Goal: Task Accomplishment & Management: Use online tool/utility

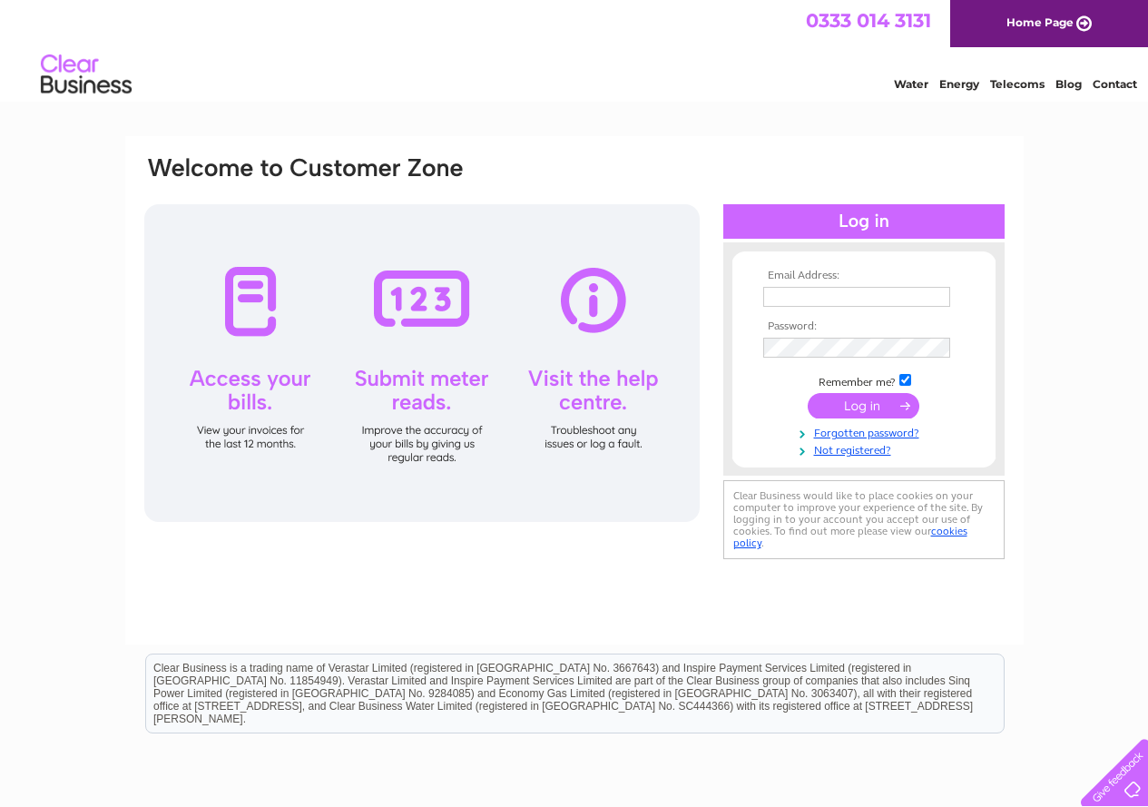
type input "ajc371@gmail.com"
click at [849, 414] on input "submit" at bounding box center [864, 405] width 112 height 25
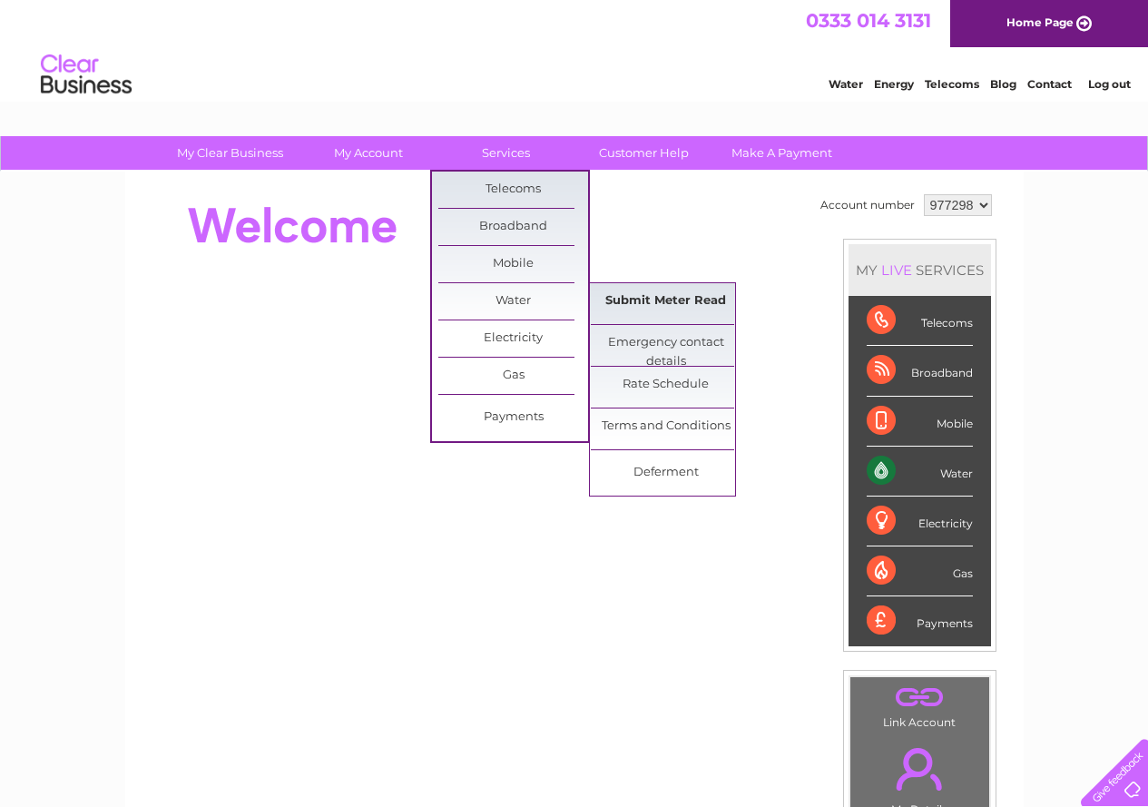
click at [649, 301] on link "Submit Meter Read" at bounding box center [666, 301] width 150 height 36
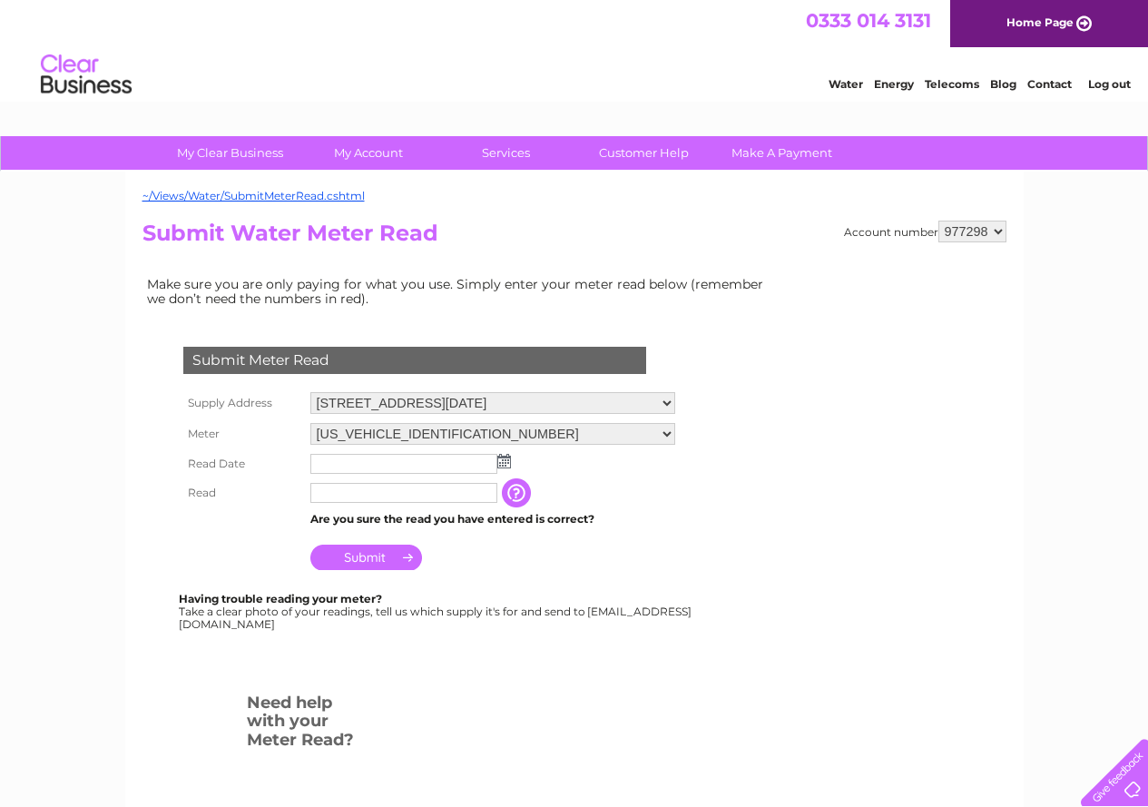
click at [379, 475] on td at bounding box center [493, 463] width 374 height 29
click at [461, 468] on input "text" at bounding box center [404, 465] width 189 height 22
click at [503, 462] on img at bounding box center [505, 461] width 14 height 15
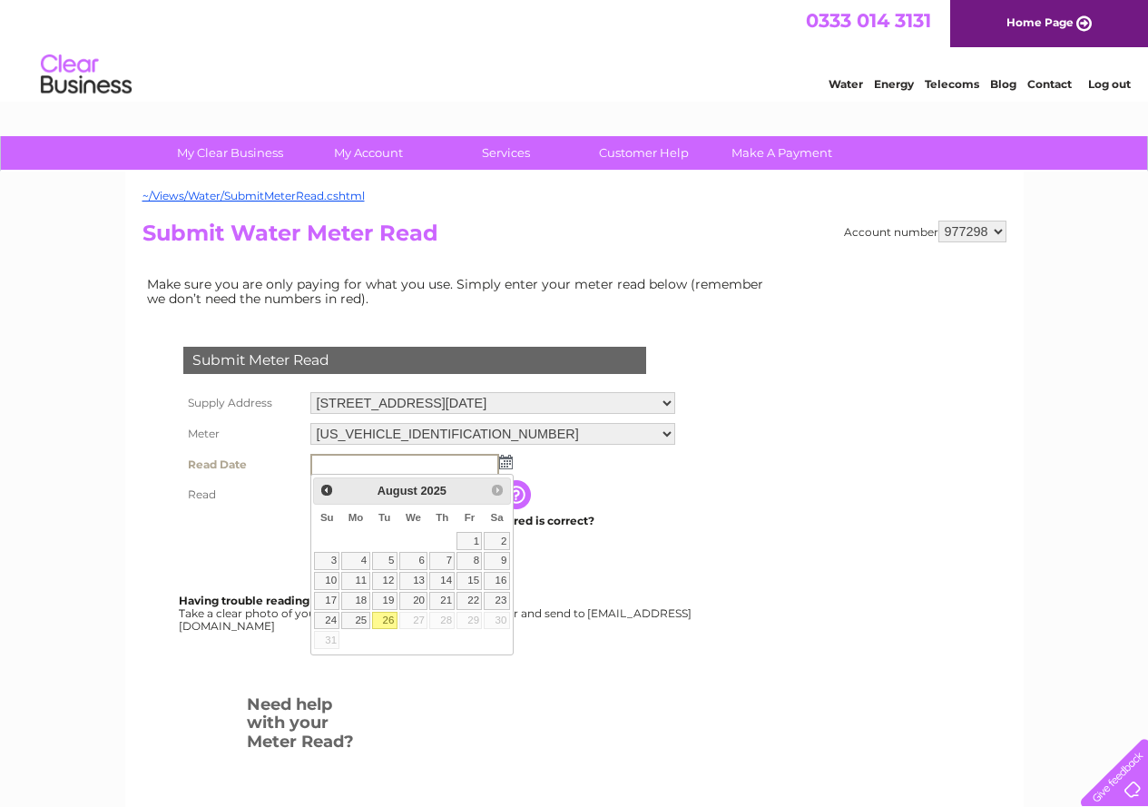
click at [389, 621] on link "26" at bounding box center [384, 621] width 25 height 18
type input "2025/08/26"
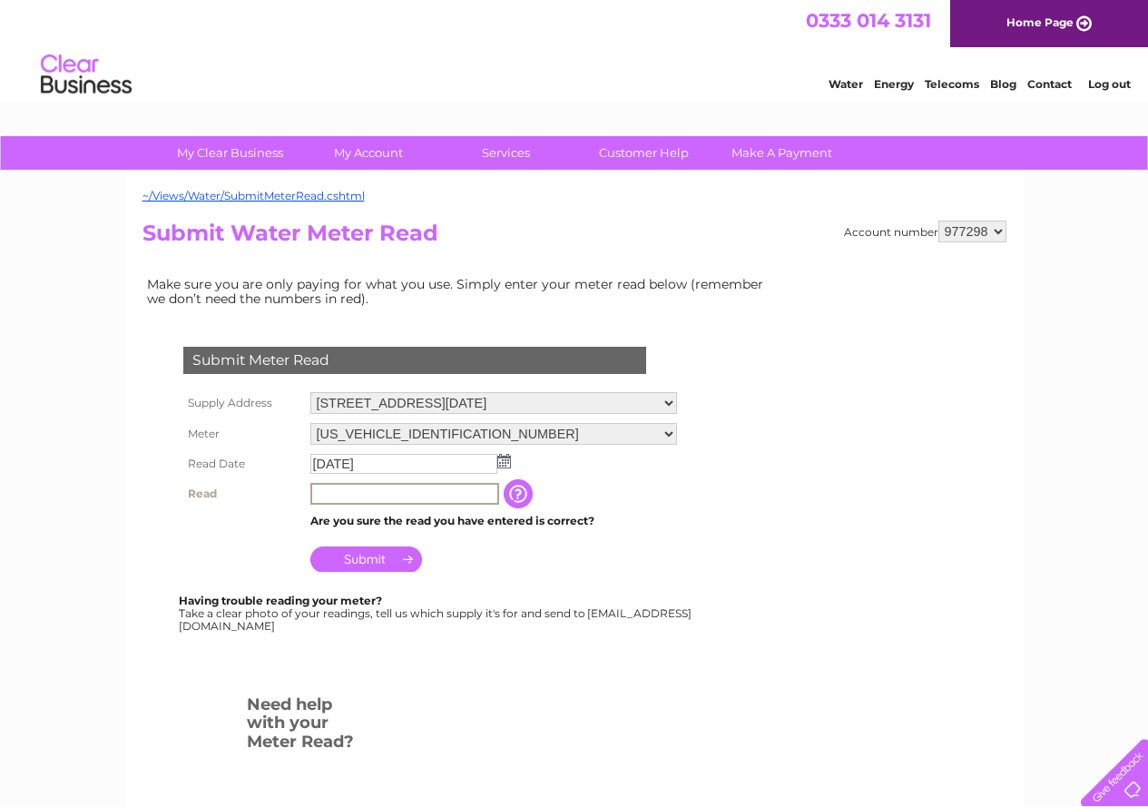
click at [379, 495] on input "text" at bounding box center [404, 494] width 189 height 22
type input "00041"
click at [360, 558] on input "Submit" at bounding box center [366, 557] width 112 height 25
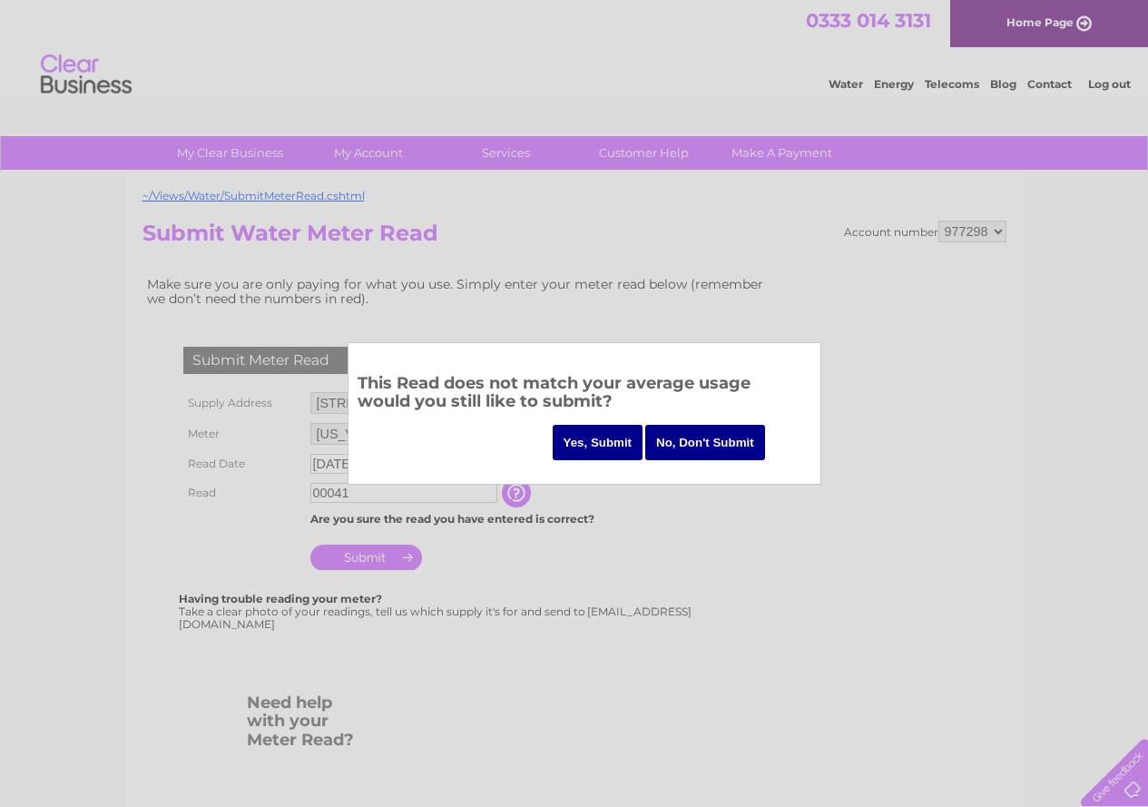
click at [578, 438] on input "Yes, Submit" at bounding box center [598, 442] width 91 height 35
